Goal: Complete application form: Complete application form

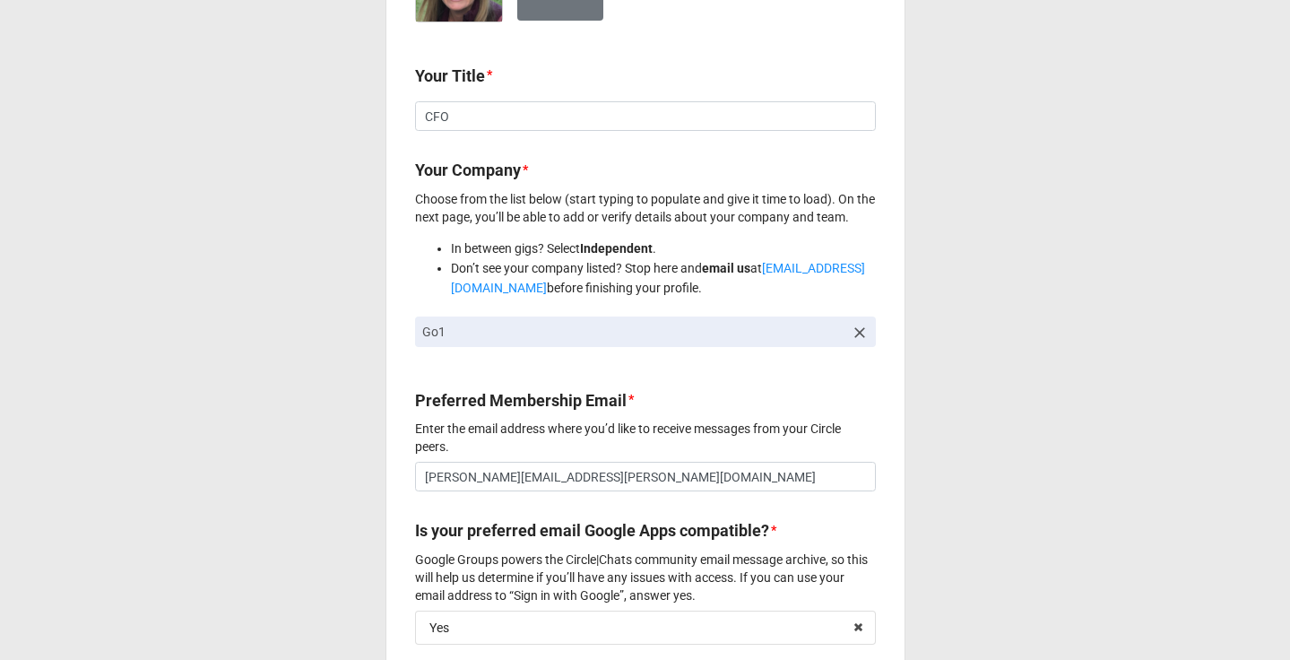
scroll to position [694, 0]
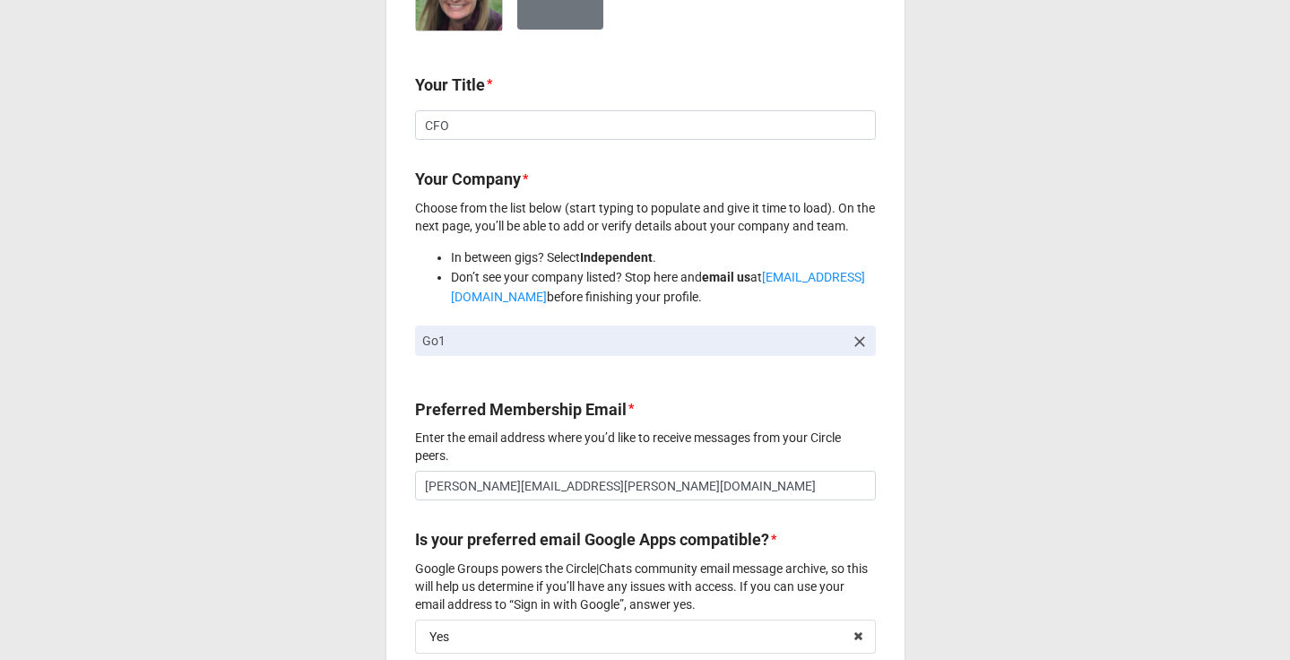
click at [852, 341] on icon at bounding box center [860, 342] width 18 height 18
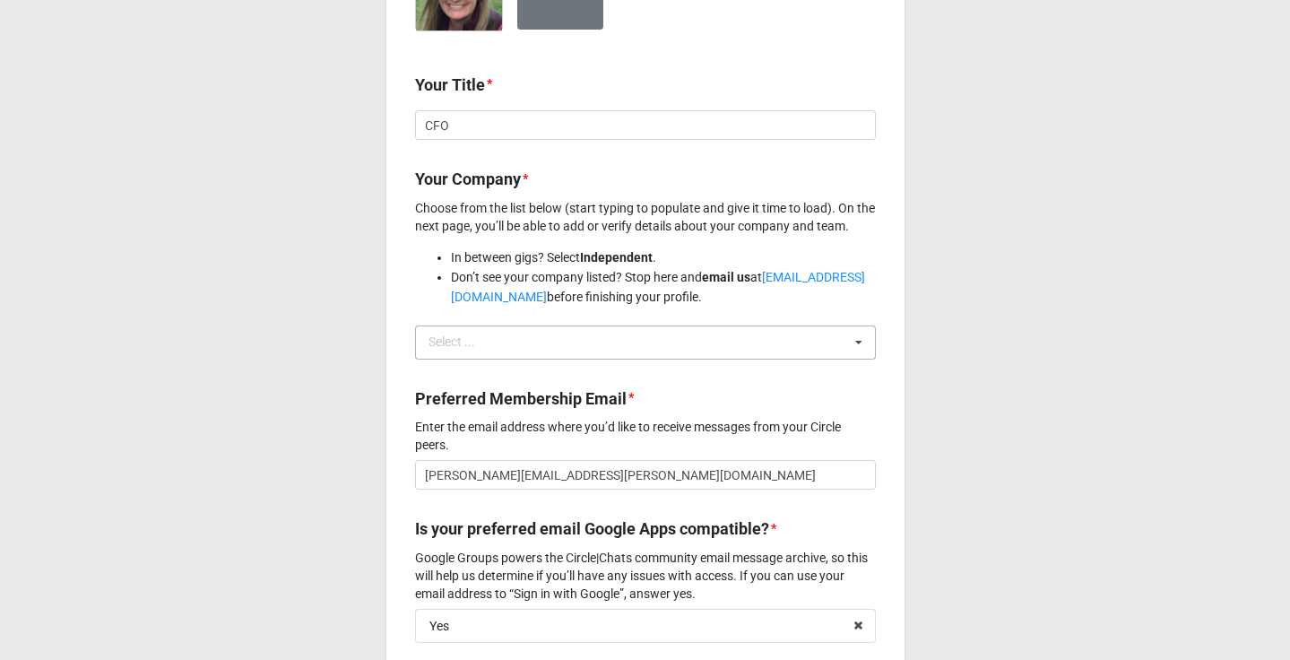
click at [815, 340] on div "Select ... No results found." at bounding box center [645, 342] width 461 height 34
type input "Limble"
click at [725, 386] on div "Limble" at bounding box center [645, 375] width 459 height 33
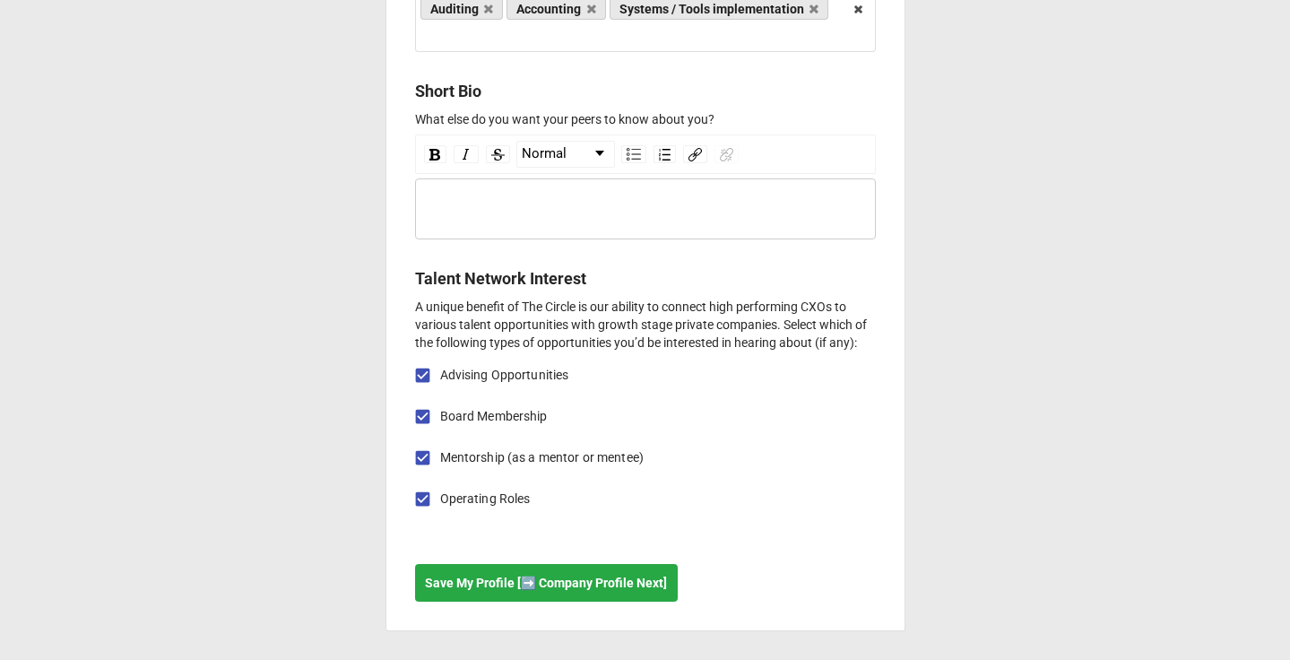
scroll to position [2232, 0]
click at [506, 578] on b "Save My Profile [➡️ Company Profile Next]" at bounding box center [546, 583] width 242 height 19
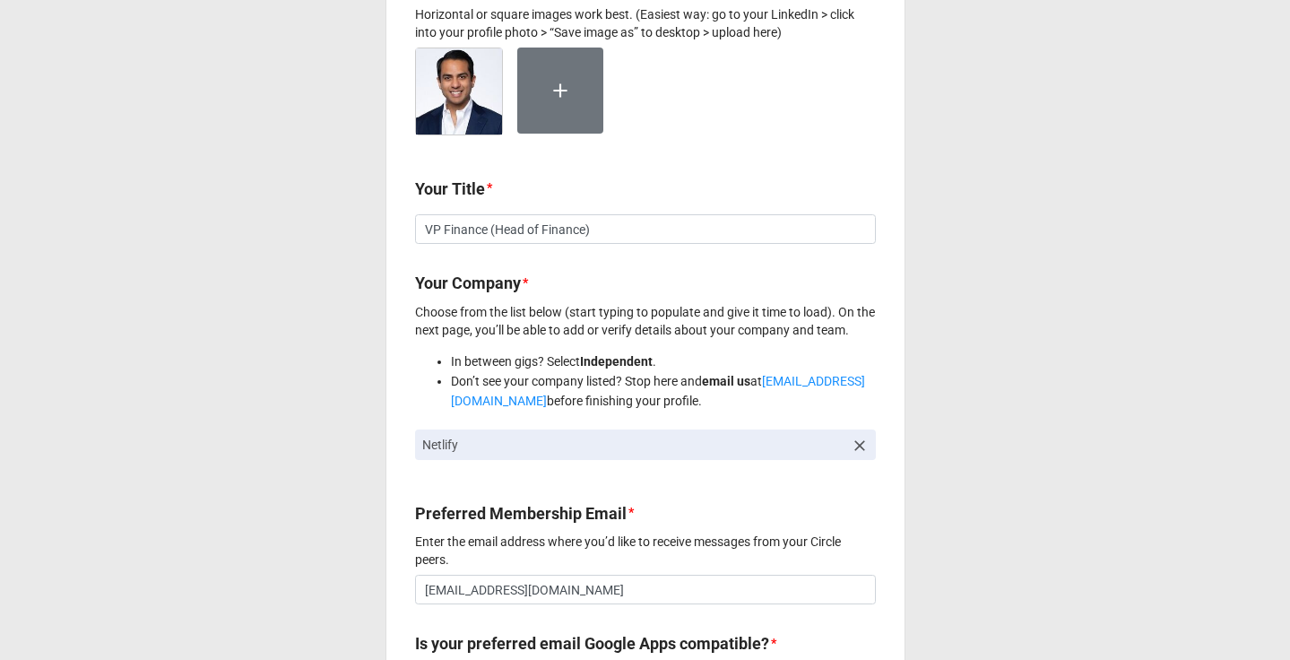
scroll to position [633, 0]
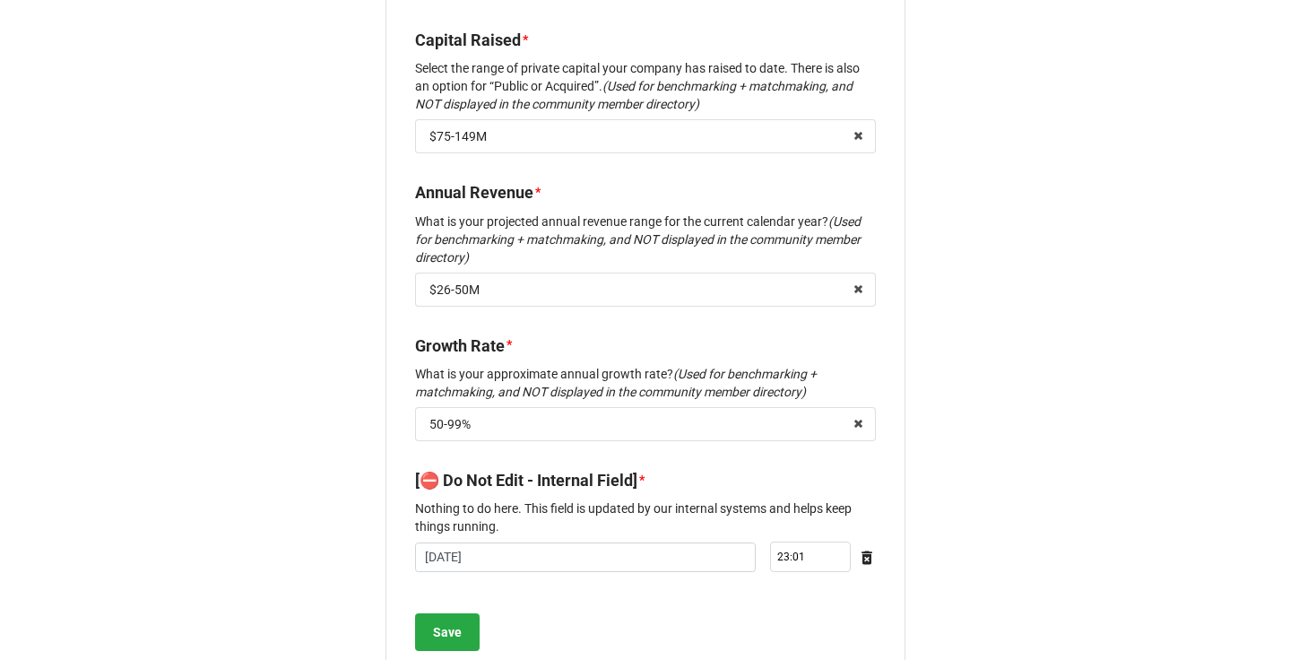
scroll to position [2195, 0]
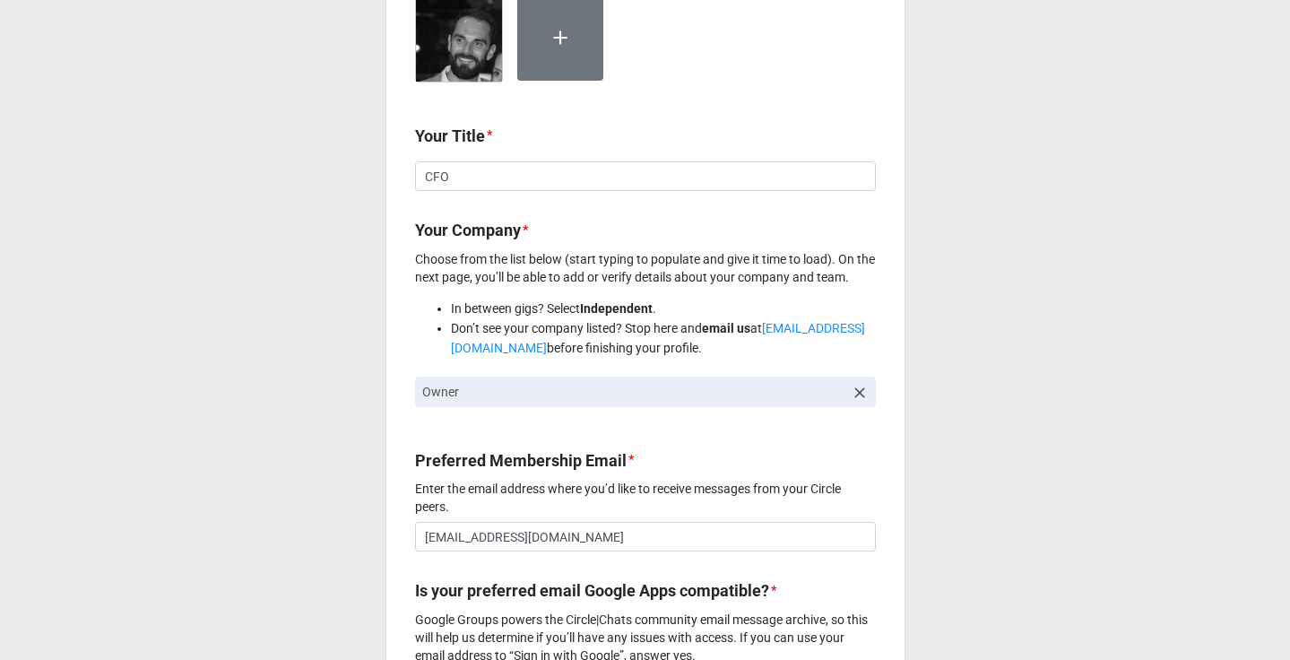
scroll to position [653, 0]
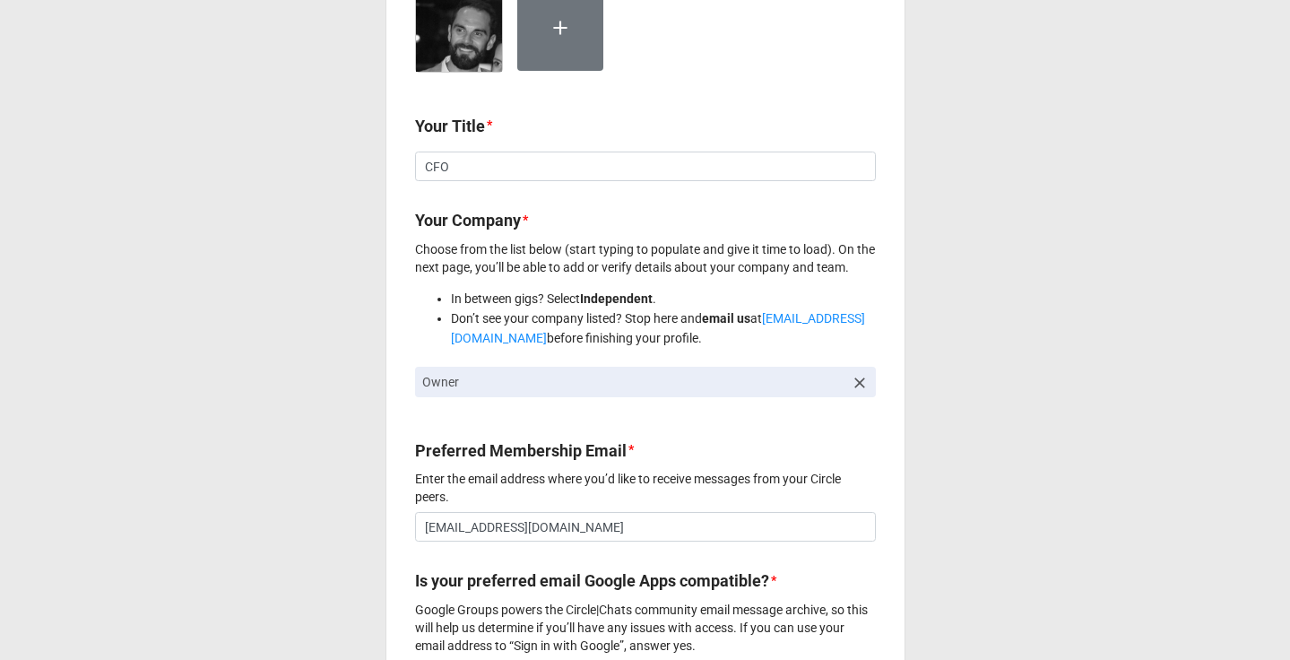
click at [854, 388] on icon at bounding box center [859, 382] width 11 height 11
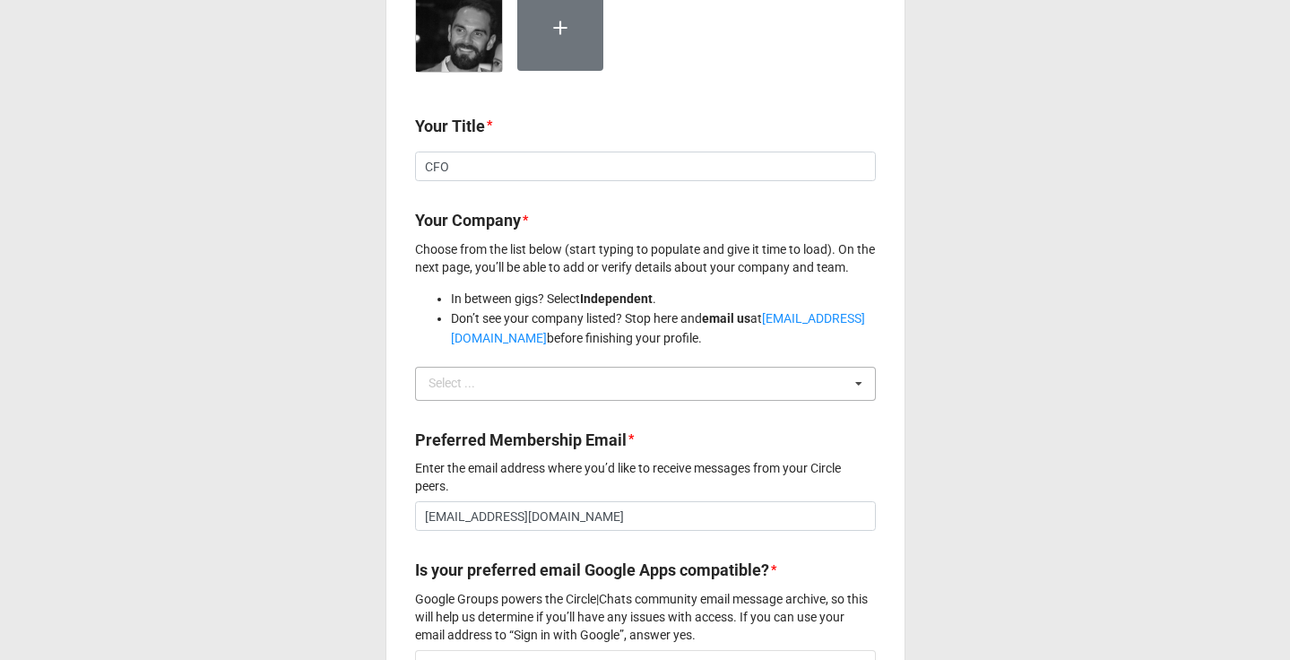
click at [817, 388] on div "Select ... No results found." at bounding box center [645, 384] width 461 height 34
type input "haus"
click at [583, 422] on div "Haus" at bounding box center [645, 416] width 459 height 33
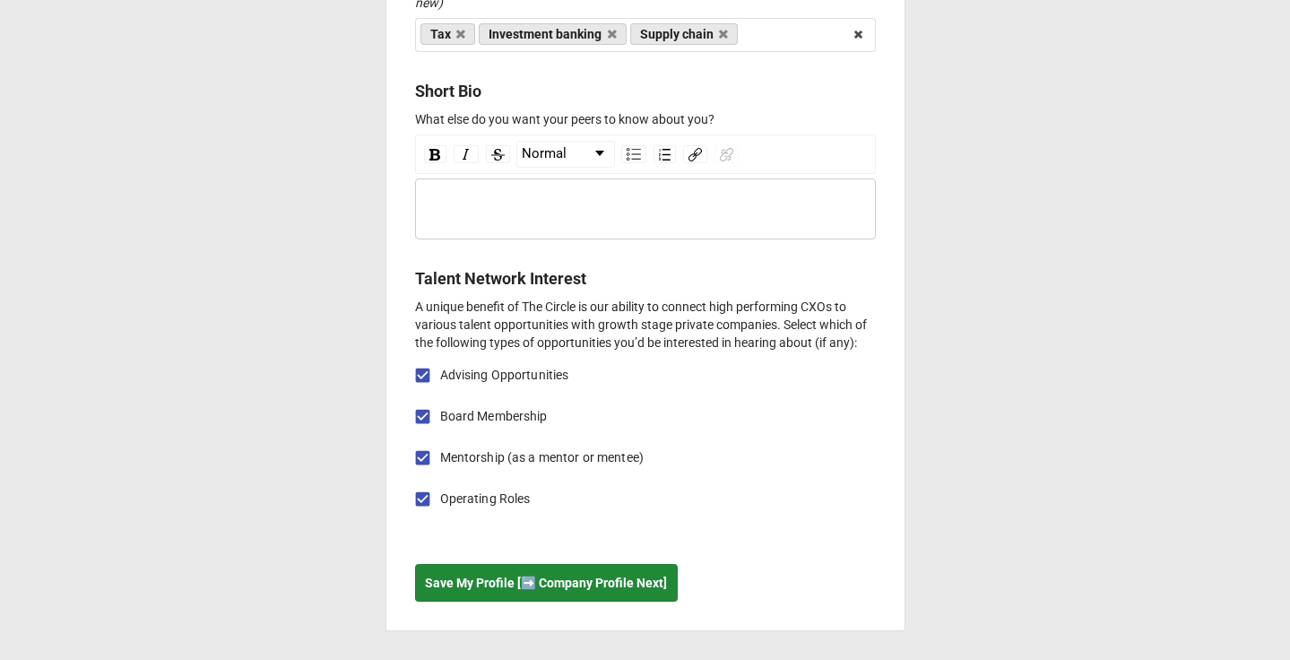
scroll to position [2182, 0]
click at [562, 594] on button "Save My Profile [➡️ Company Profile Next]" at bounding box center [546, 583] width 263 height 38
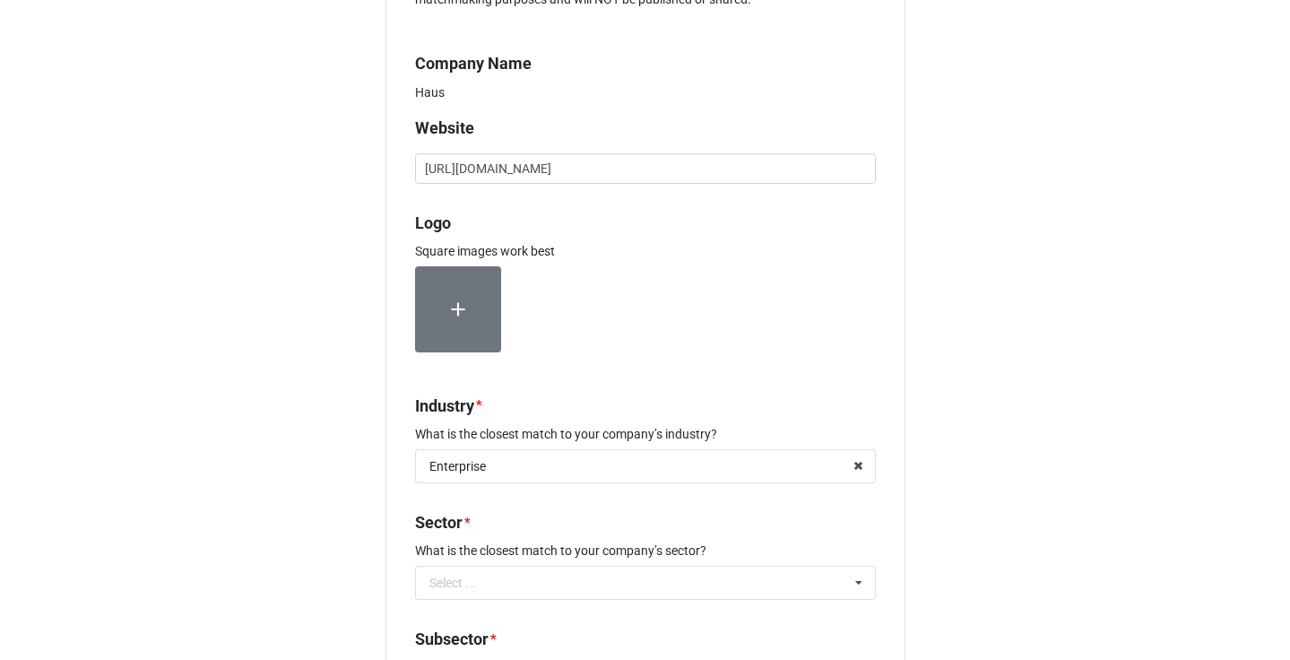
scroll to position [126, 0]
